Goal: Task Accomplishment & Management: Manage account settings

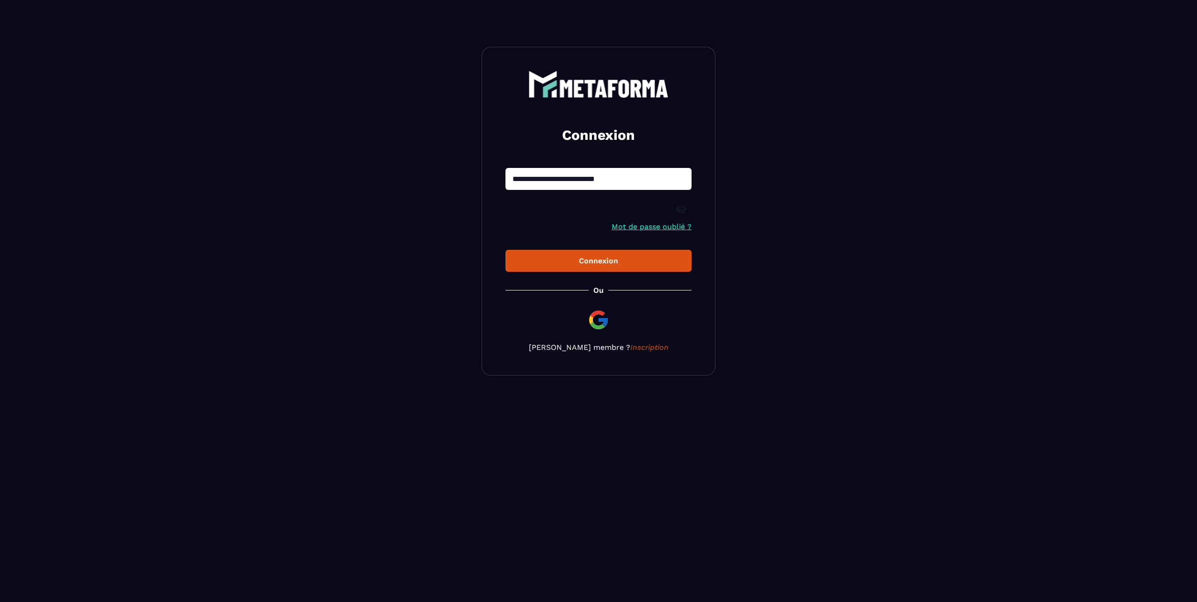
click at [573, 264] on div "Connexion" at bounding box center [598, 260] width 171 height 9
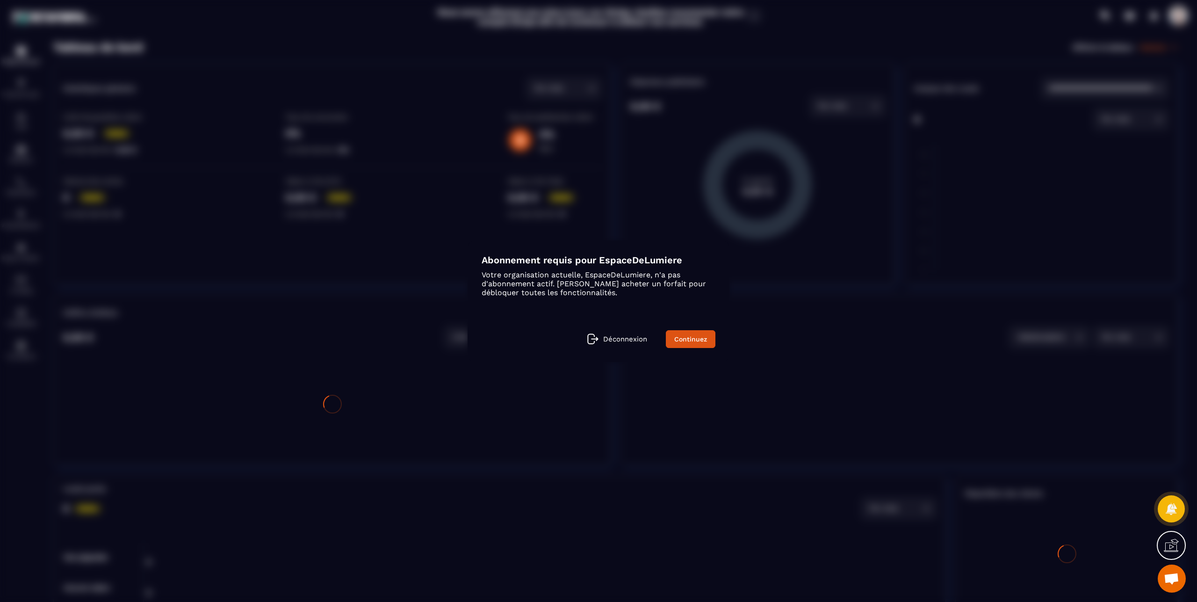
click at [695, 342] on link "Continuez" at bounding box center [691, 339] width 50 height 18
click at [393, 425] on div "Modal window" at bounding box center [598, 301] width 1197 height 602
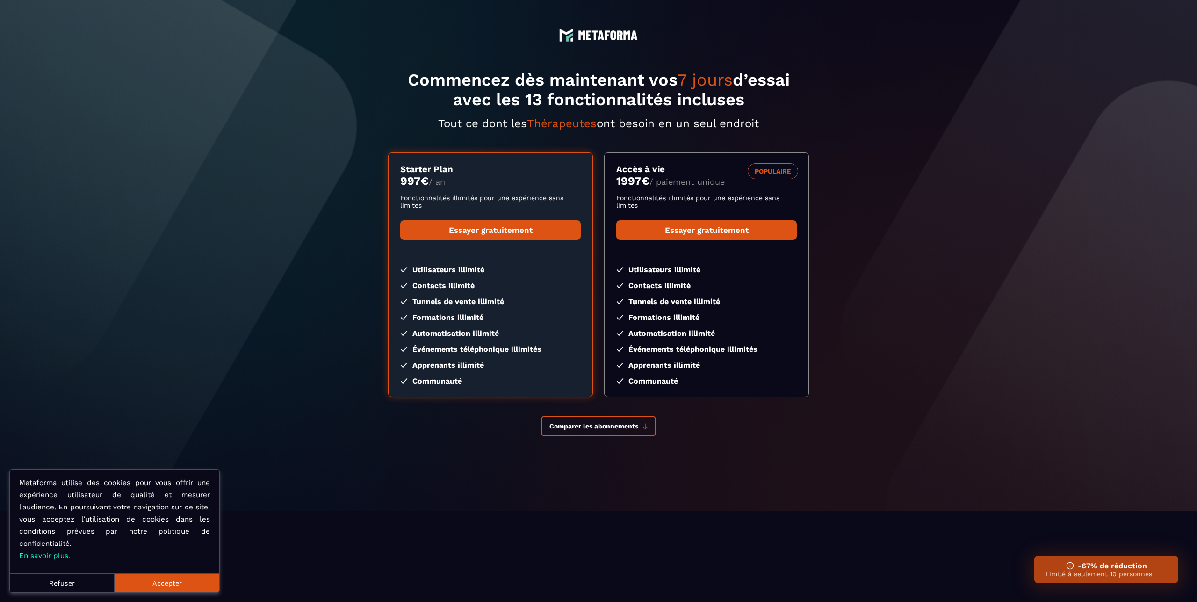
drag, startPoint x: 44, startPoint y: 582, endPoint x: 176, endPoint y: 510, distance: 150.0
click at [46, 581] on button "Refuser" at bounding box center [62, 582] width 105 height 19
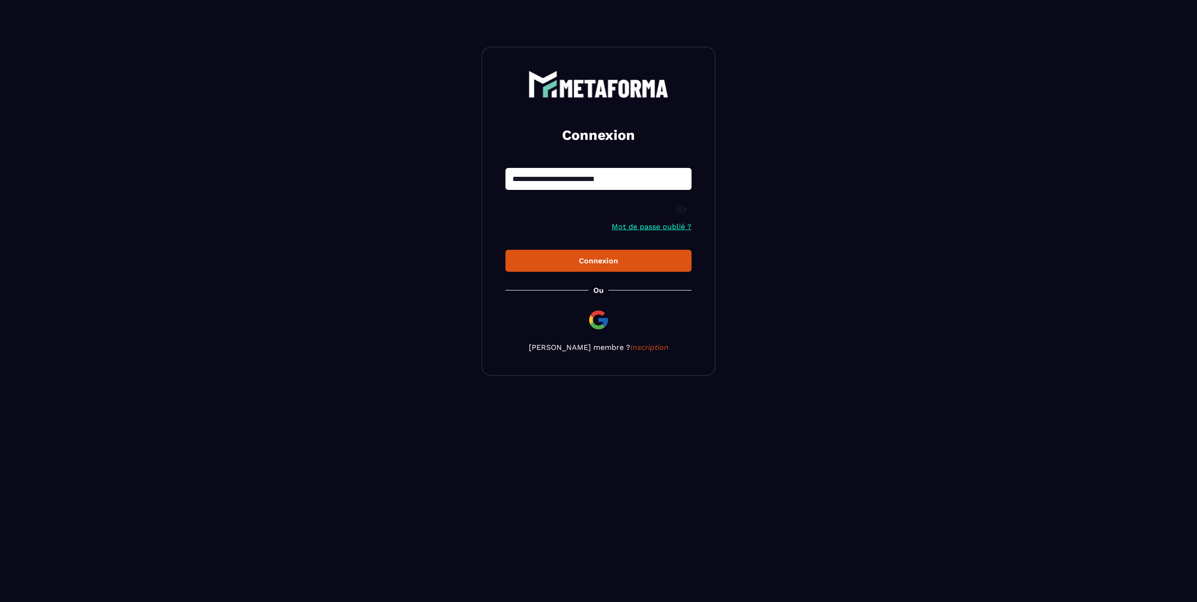
click at [682, 208] on icon at bounding box center [680, 209] width 11 height 11
click at [660, 226] on link "Mot de passe oublié ?" at bounding box center [651, 226] width 80 height 9
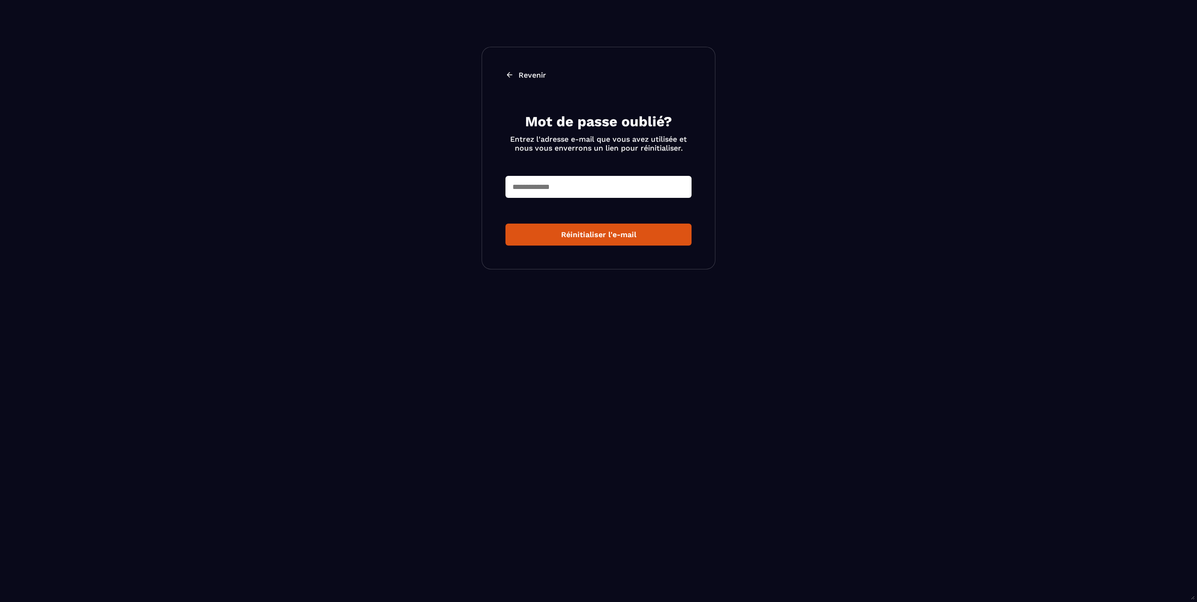
click at [534, 182] on input "text" at bounding box center [598, 187] width 186 height 22
type input "**********"
click at [613, 237] on div "Réinitialiser l'e-mail" at bounding box center [598, 234] width 171 height 9
click at [551, 186] on input "text" at bounding box center [598, 187] width 186 height 22
type input "**********"
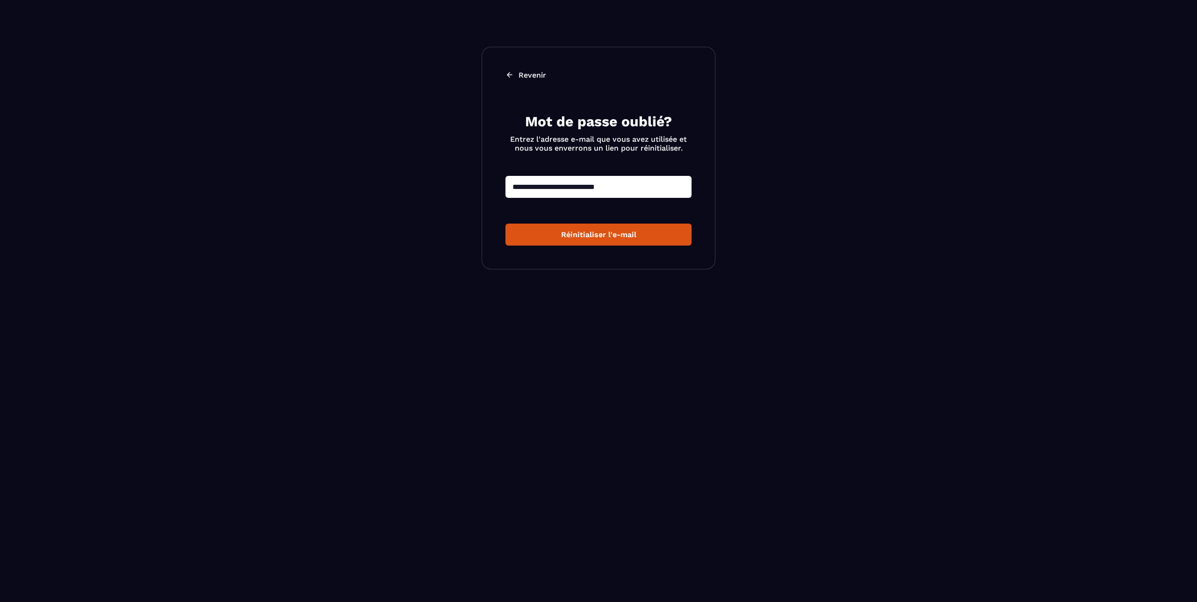
click at [576, 230] on button "Réinitialiser l'e-mail" at bounding box center [598, 234] width 186 height 22
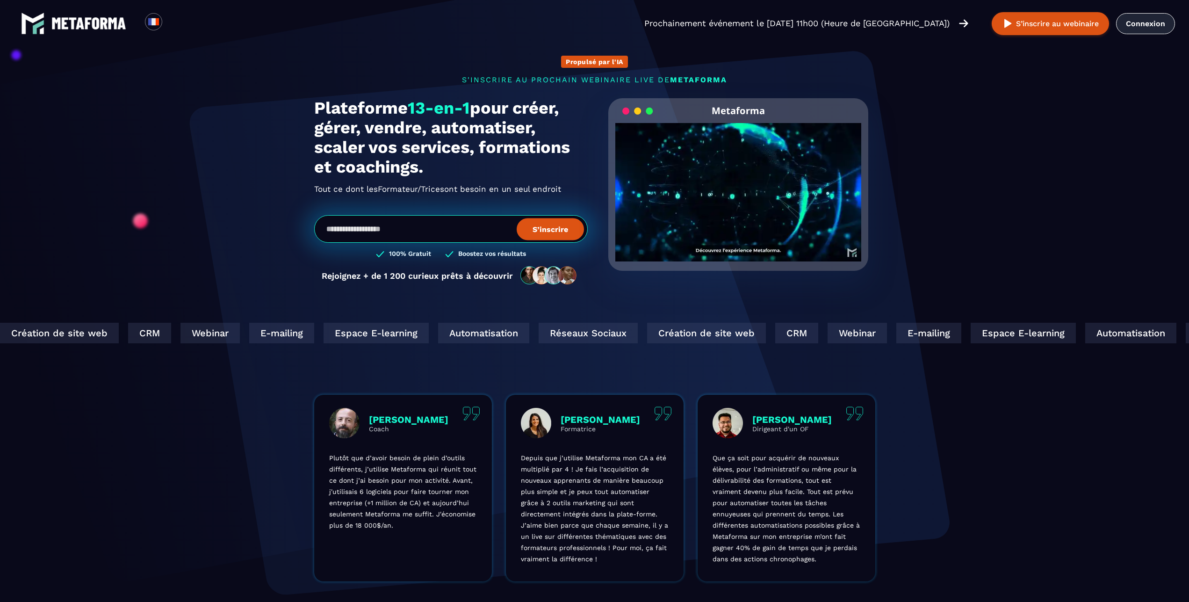
click at [1156, 20] on link "Connexion" at bounding box center [1145, 23] width 59 height 21
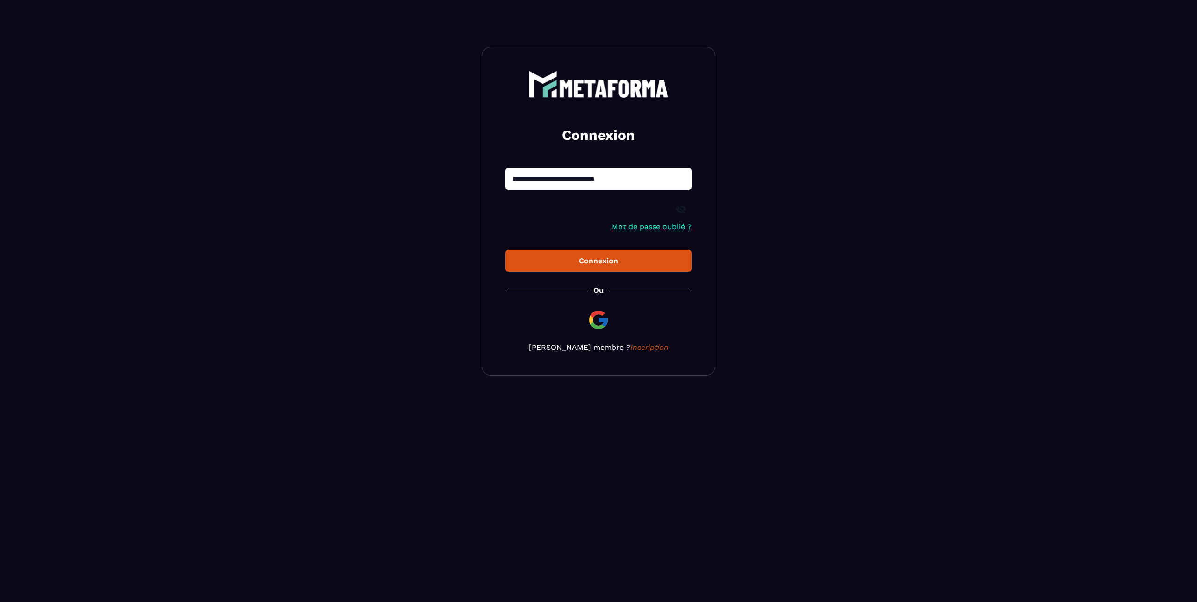
click at [681, 210] on icon at bounding box center [681, 209] width 10 height 8
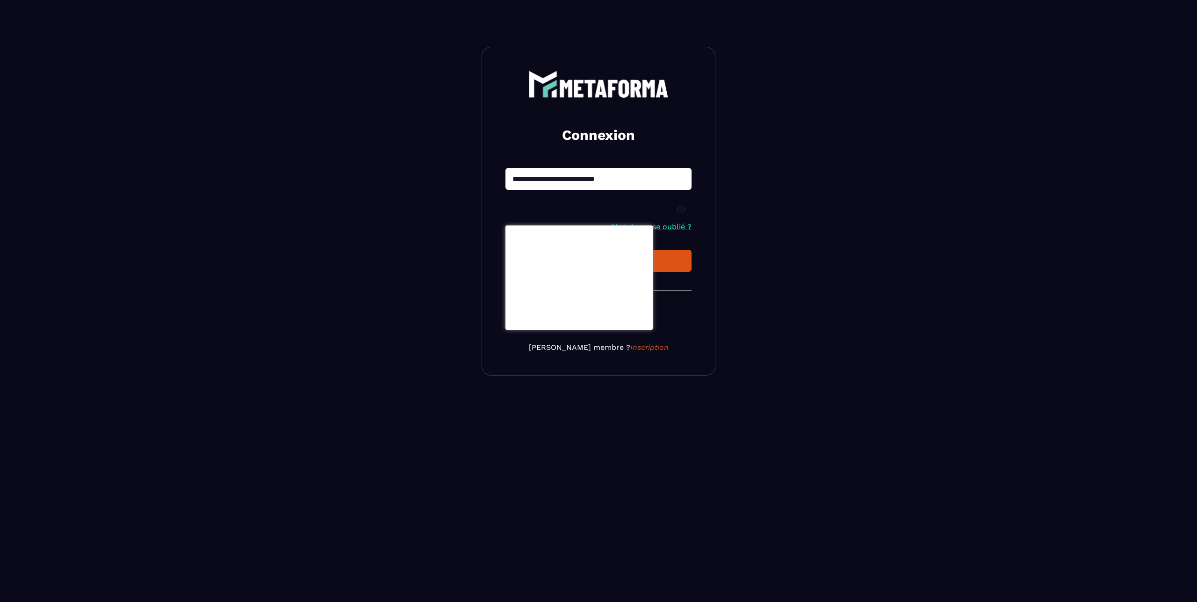
click at [422, 253] on section "**********" at bounding box center [598, 211] width 1197 height 422
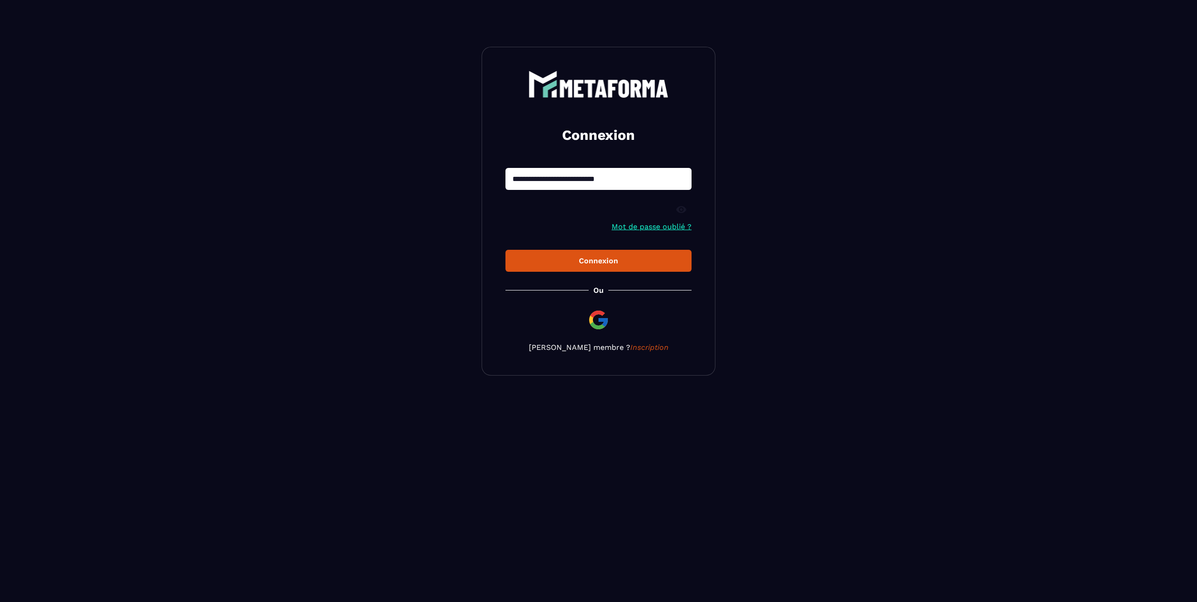
click at [644, 227] on link "Mot de passe oublié ?" at bounding box center [651, 226] width 80 height 9
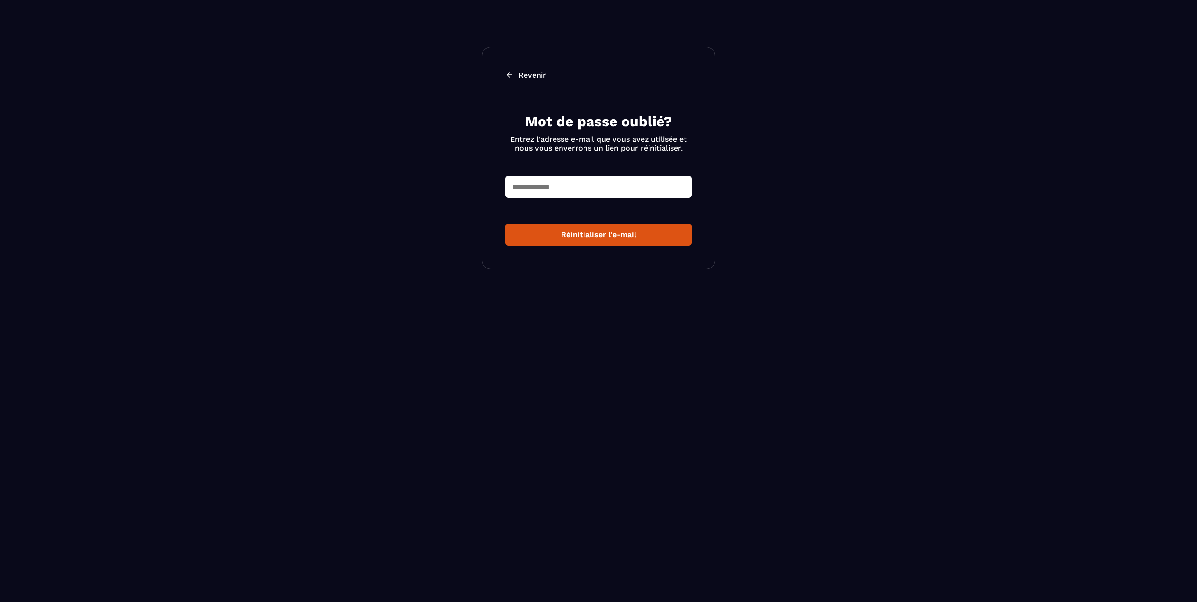
click at [561, 187] on input "text" at bounding box center [598, 187] width 186 height 22
type input "**********"
click at [572, 236] on div "Réinitialiser l'e-mail" at bounding box center [598, 234] width 171 height 9
click at [1106, 32] on div "Nous vous avons envoyé un lien de modification de mot de passe dans votre boîte…" at bounding box center [1106, 29] width 164 height 40
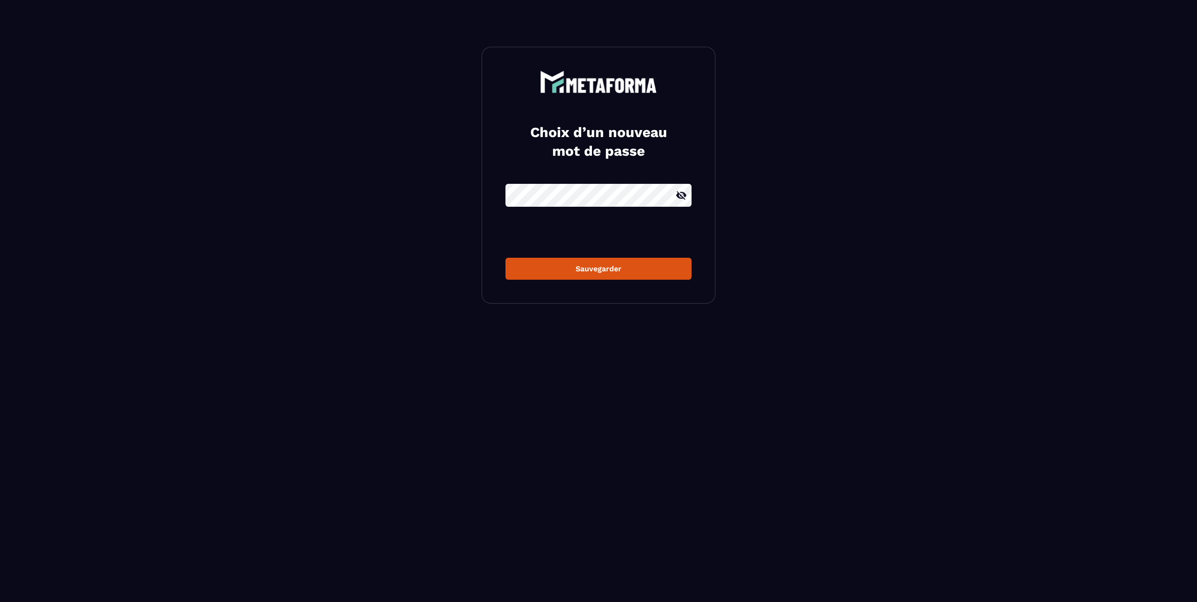
click at [681, 196] on icon at bounding box center [681, 195] width 10 height 8
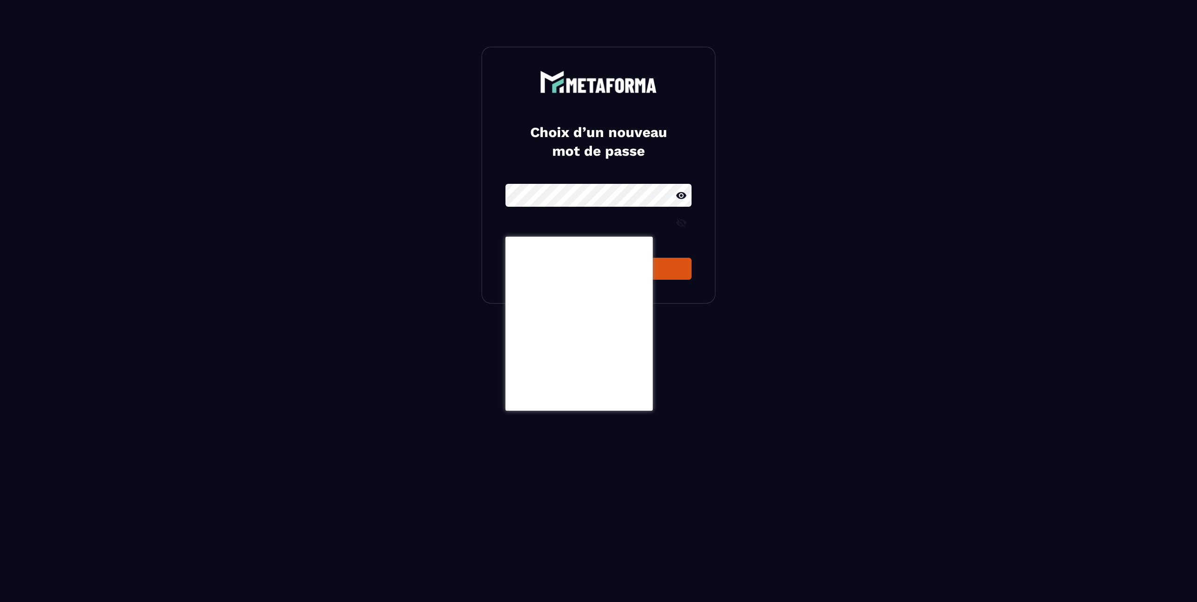
click at [737, 339] on section "Choix d’un nouveau mot de passe Sauvegarder" at bounding box center [598, 175] width 1197 height 350
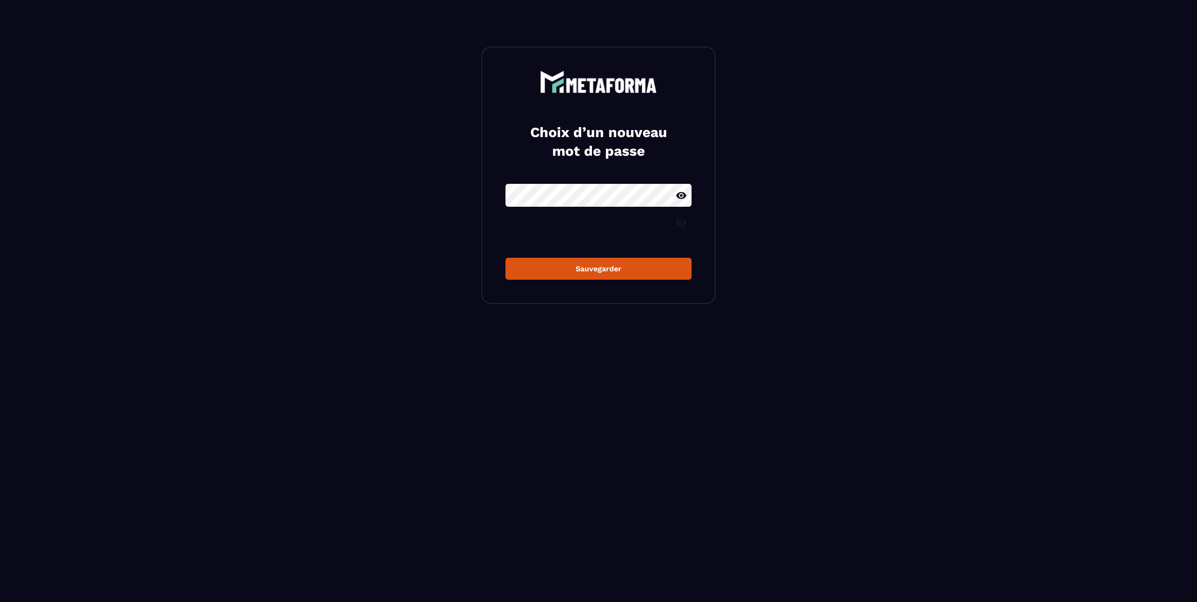
click at [683, 223] on icon at bounding box center [680, 222] width 11 height 11
click at [606, 267] on div "Sauvegarder" at bounding box center [598, 268] width 171 height 9
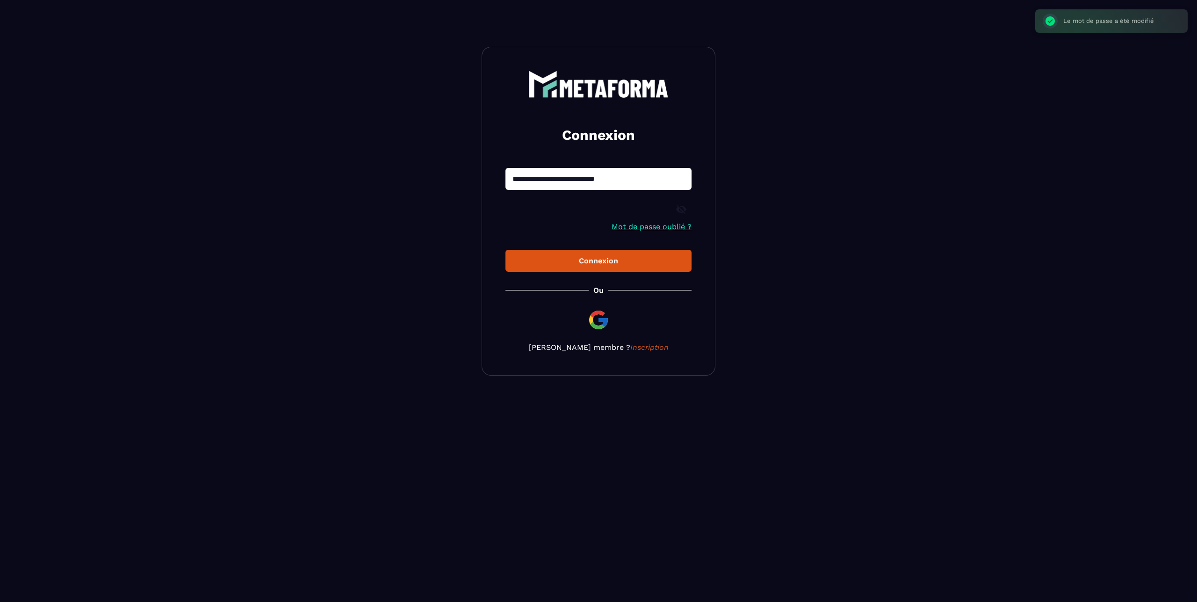
click at [678, 211] on icon at bounding box center [681, 209] width 10 height 8
click at [586, 263] on div "Connexion" at bounding box center [598, 260] width 171 height 9
